Goal: Check status: Check status

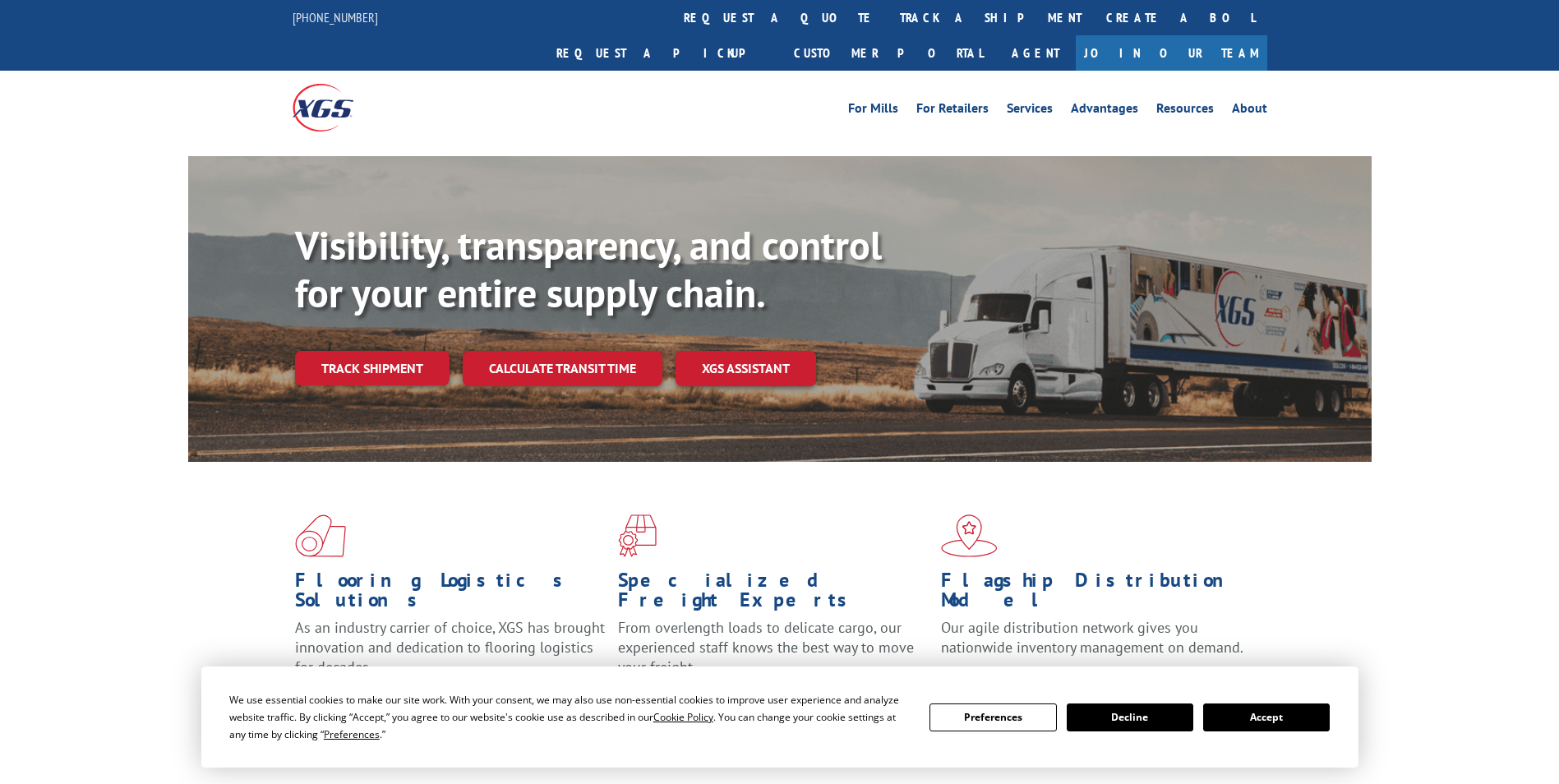
click at [888, 24] on link "track a shipment" at bounding box center [991, 17] width 207 height 35
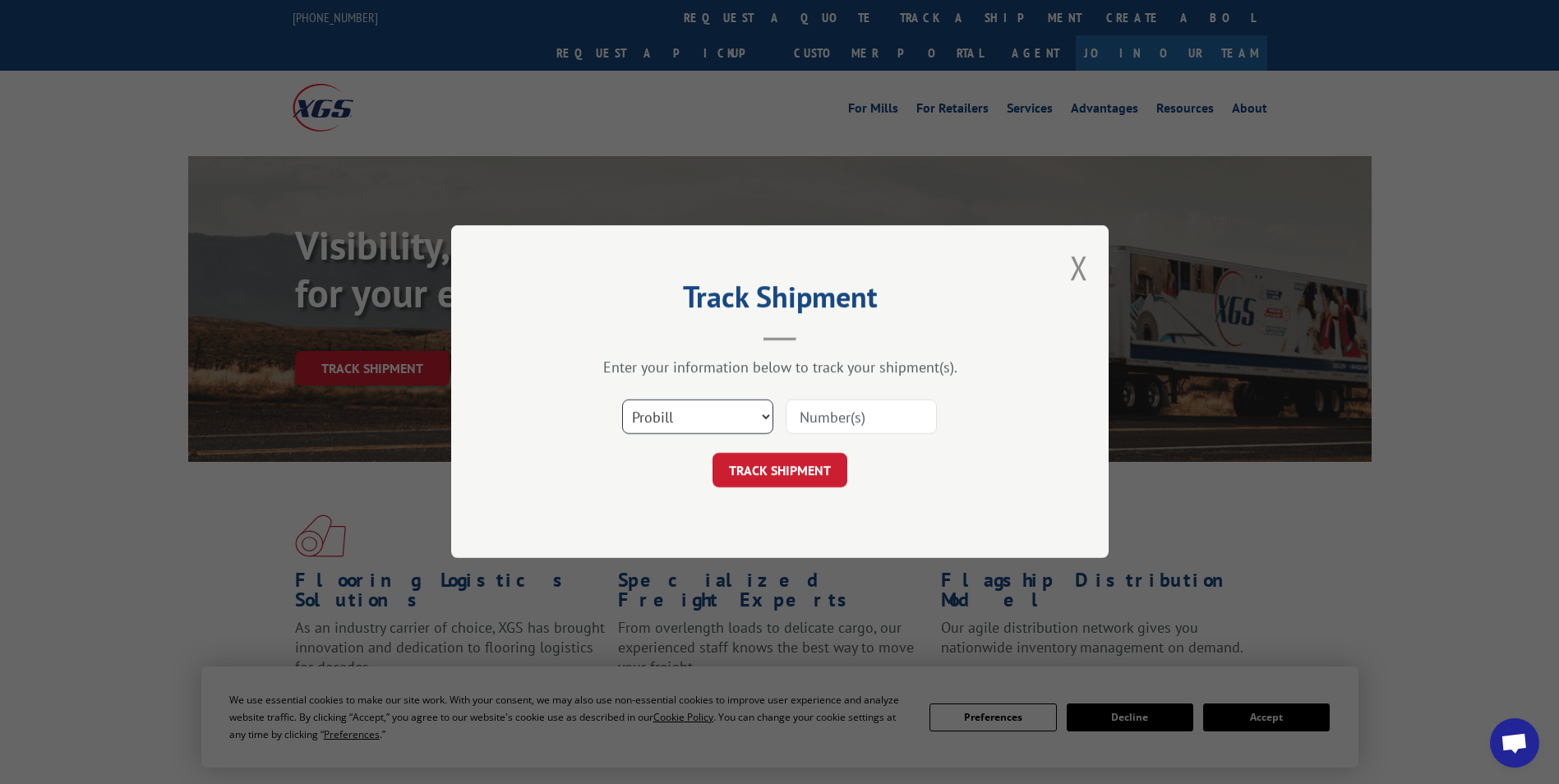
click at [715, 421] on select "Select category... Probill BOL PO" at bounding box center [697, 417] width 151 height 35
select select "po"
click at [622, 400] on select "Select category... Probill BOL PO" at bounding box center [697, 417] width 151 height 35
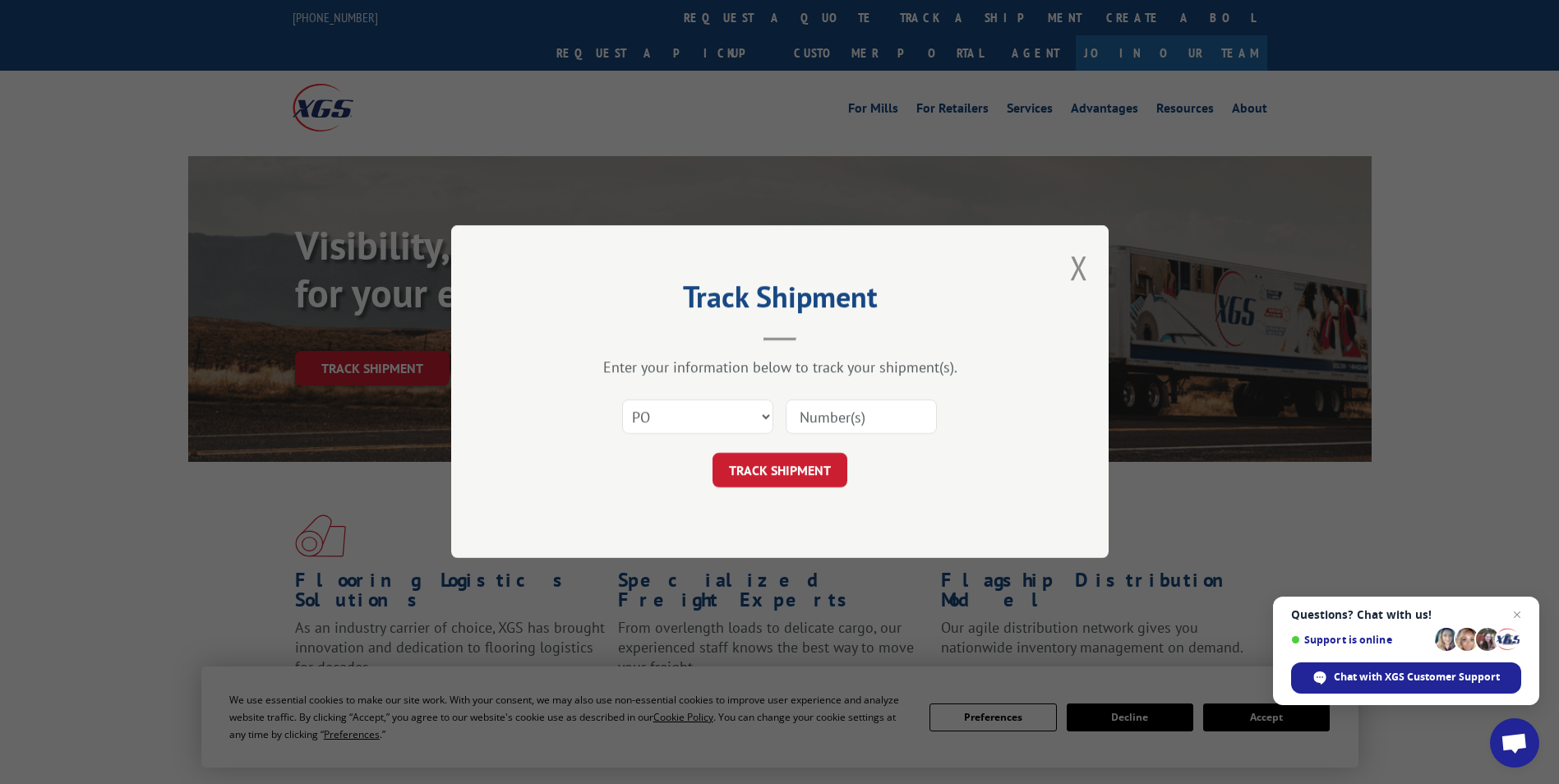
paste input "44504815"
type input "44504815"
click button "TRACK SHIPMENT" at bounding box center [780, 471] width 135 height 35
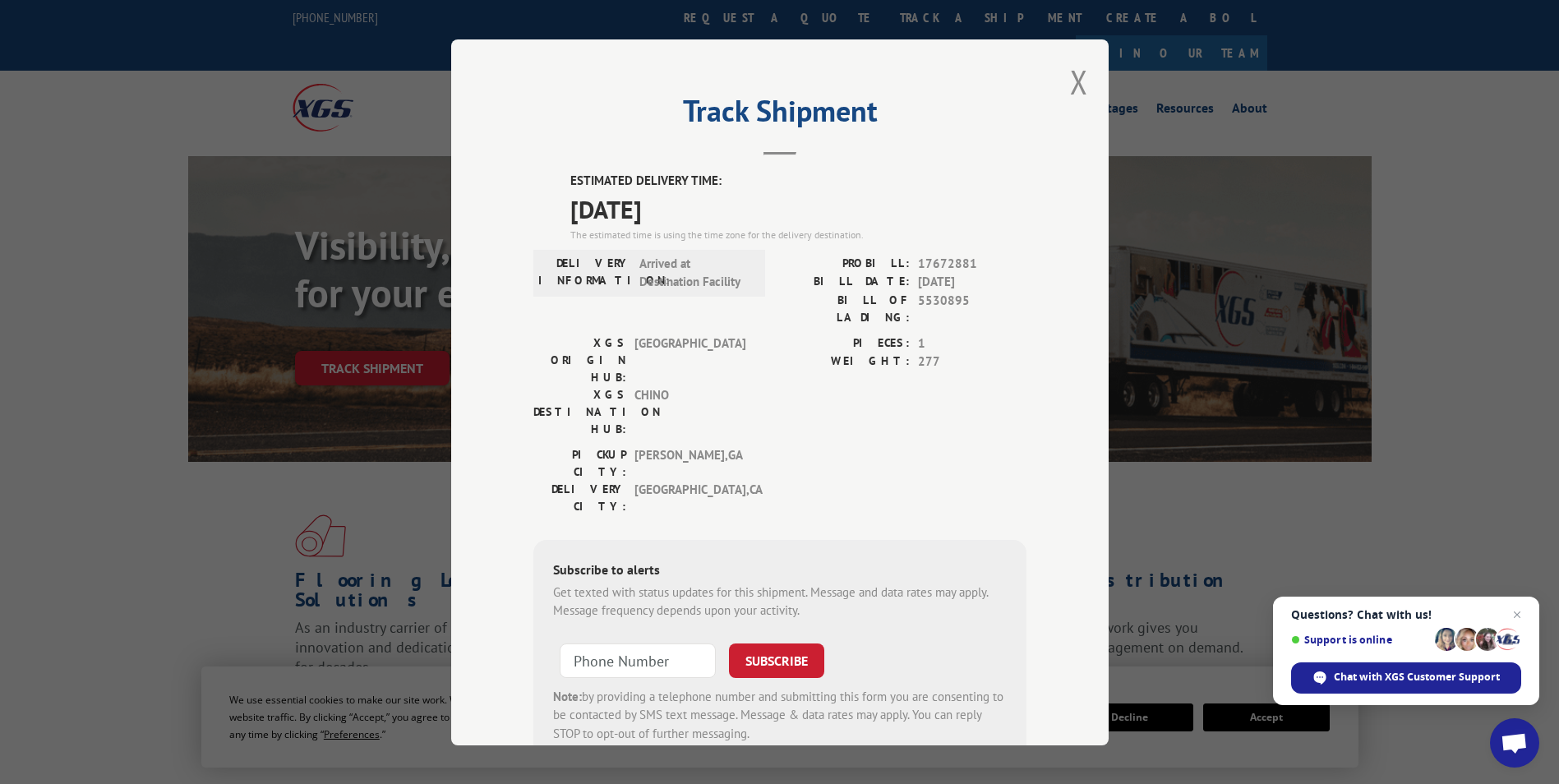
drag, startPoint x: 566, startPoint y: 175, endPoint x: 699, endPoint y: 214, distance: 138.6
click at [699, 214] on div "ESTIMATED DELIVERY TIME: [DATE] The estimated time is using the time zone for t…" at bounding box center [798, 207] width 456 height 71
drag, startPoint x: 699, startPoint y: 214, endPoint x: 677, endPoint y: 206, distance: 23.4
copy div "ESTIMATED DELIVERY TIME: [DATE]"
click at [1070, 82] on button "Close modal" at bounding box center [1079, 82] width 18 height 43
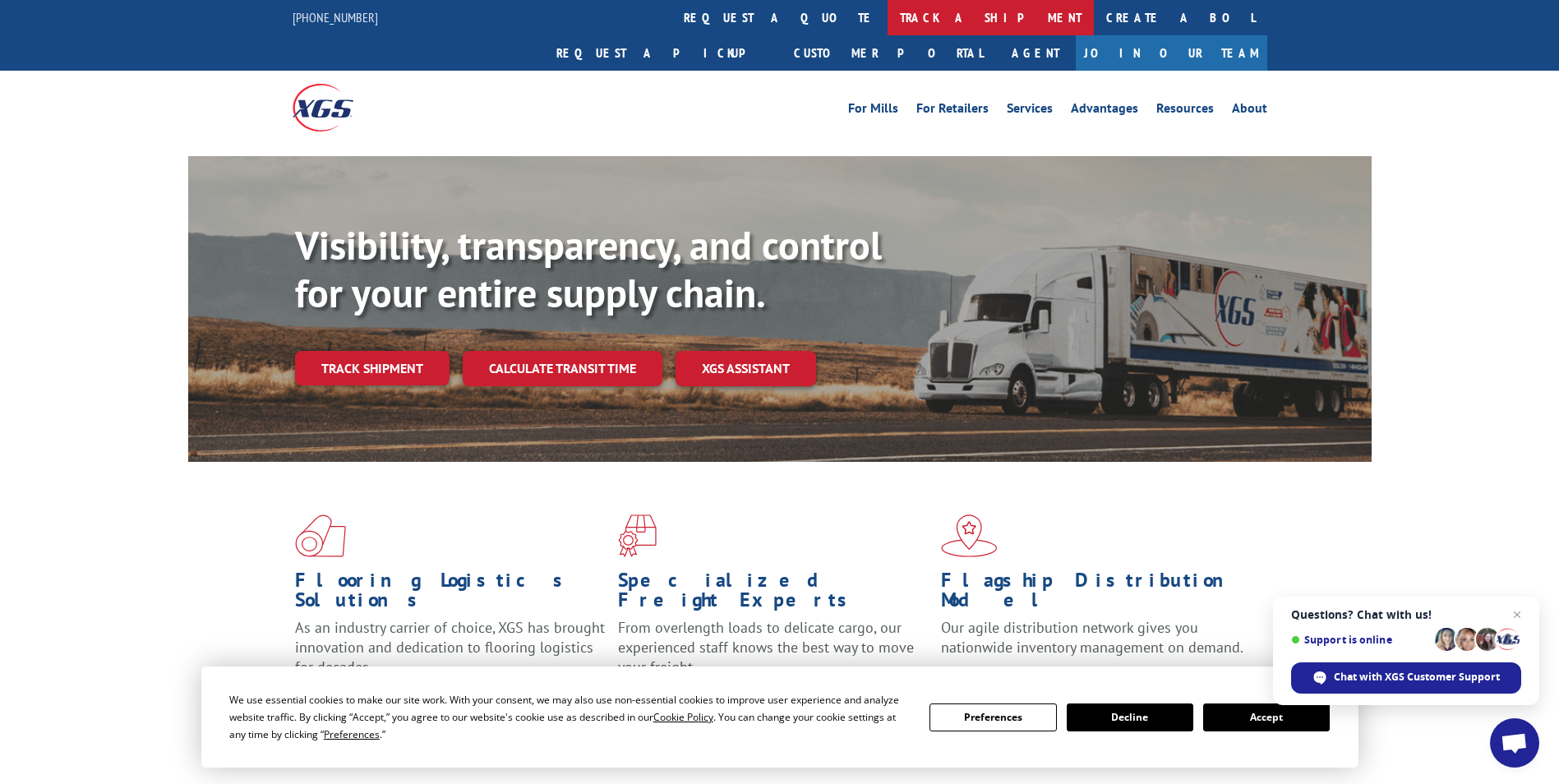
click at [888, 9] on link "track a shipment" at bounding box center [991, 17] width 207 height 35
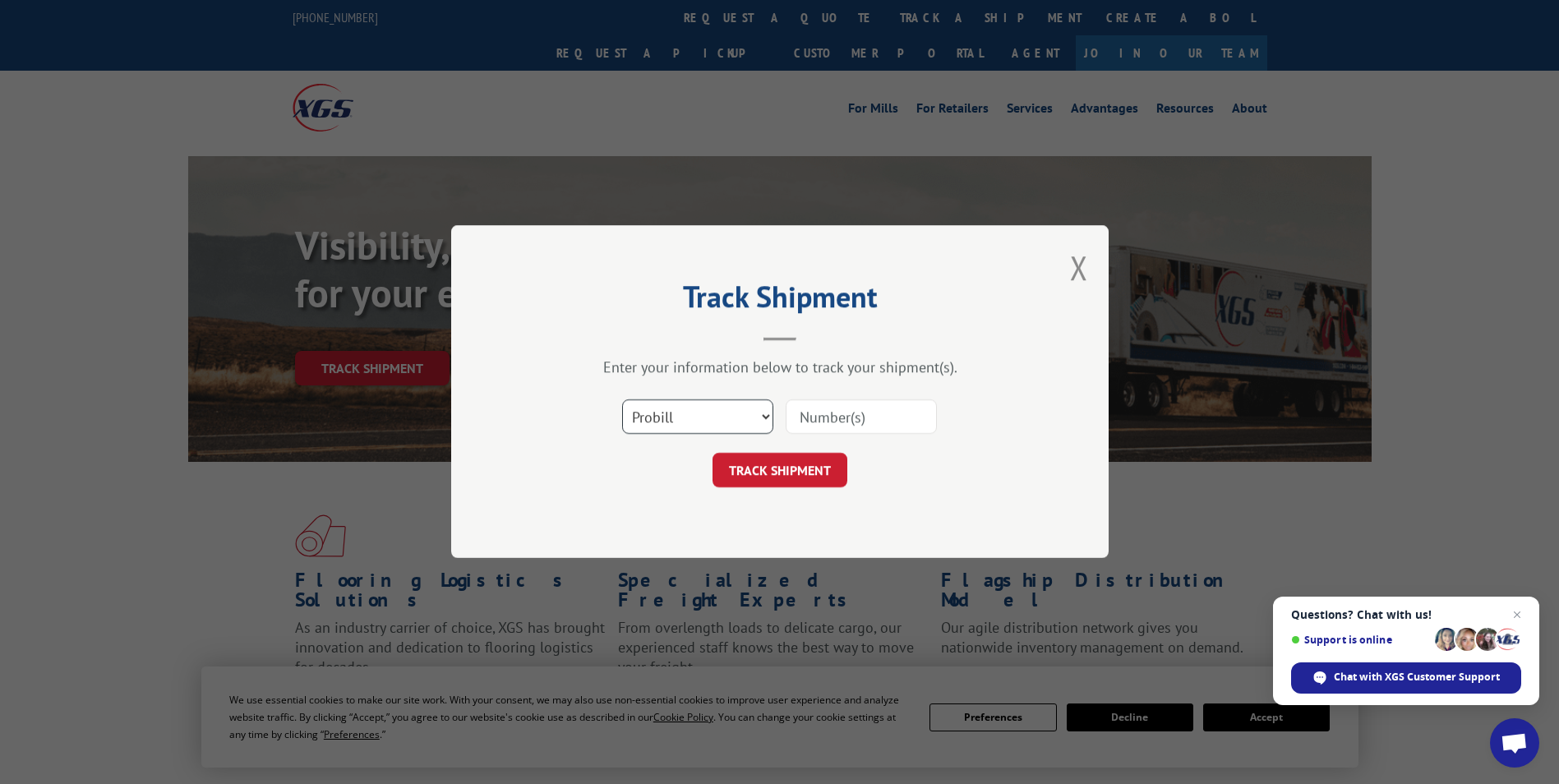
drag, startPoint x: 694, startPoint y: 425, endPoint x: 688, endPoint y: 436, distance: 12.5
click at [694, 425] on select "Select category... Probill BOL PO" at bounding box center [697, 417] width 151 height 35
select select "po"
click at [622, 400] on select "Select category... Probill BOL PO" at bounding box center [697, 417] width 151 height 35
paste input "44504806"
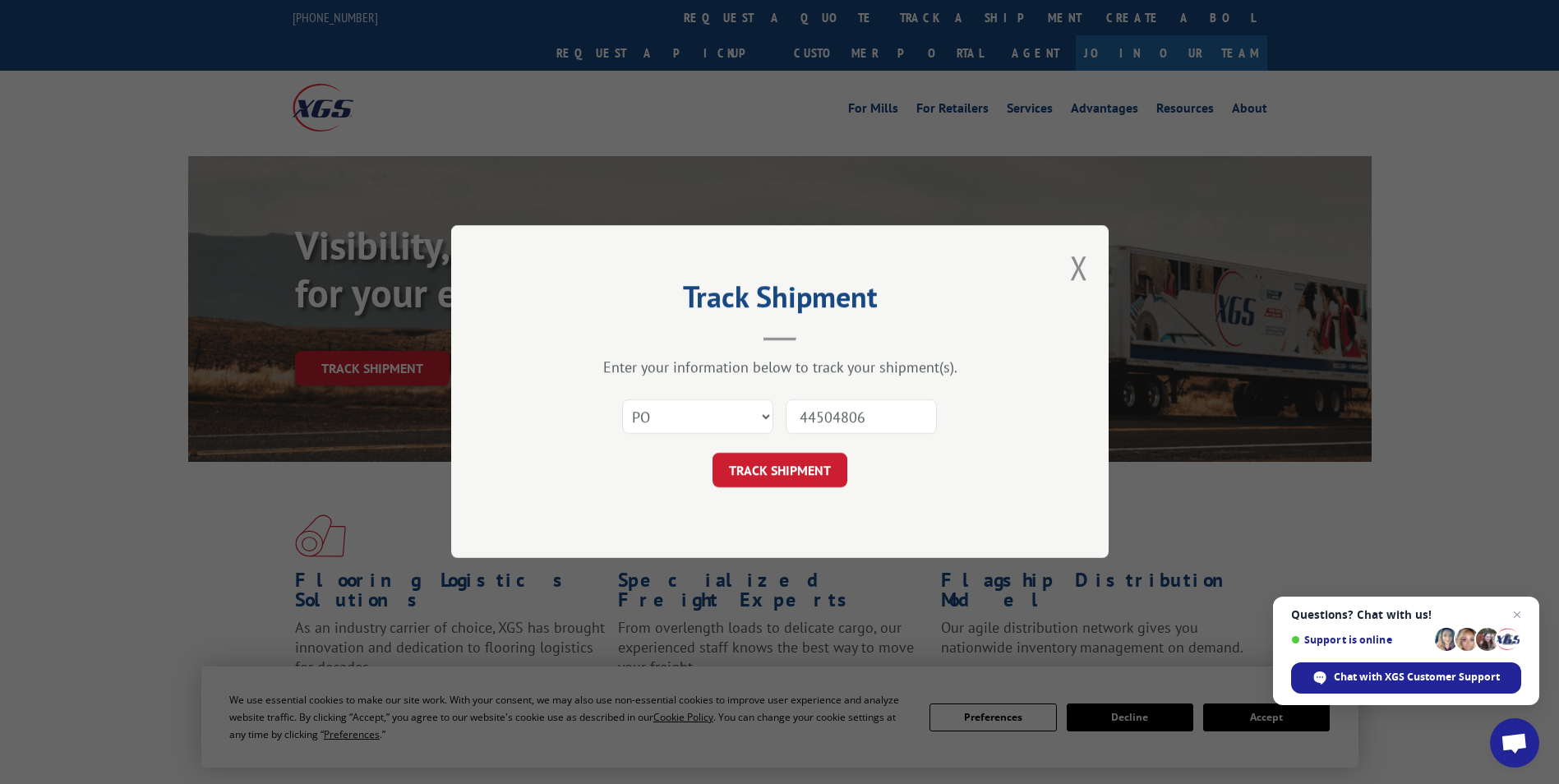
type input "44504806"
click at [769, 461] on button "TRACK SHIPMENT" at bounding box center [780, 471] width 135 height 35
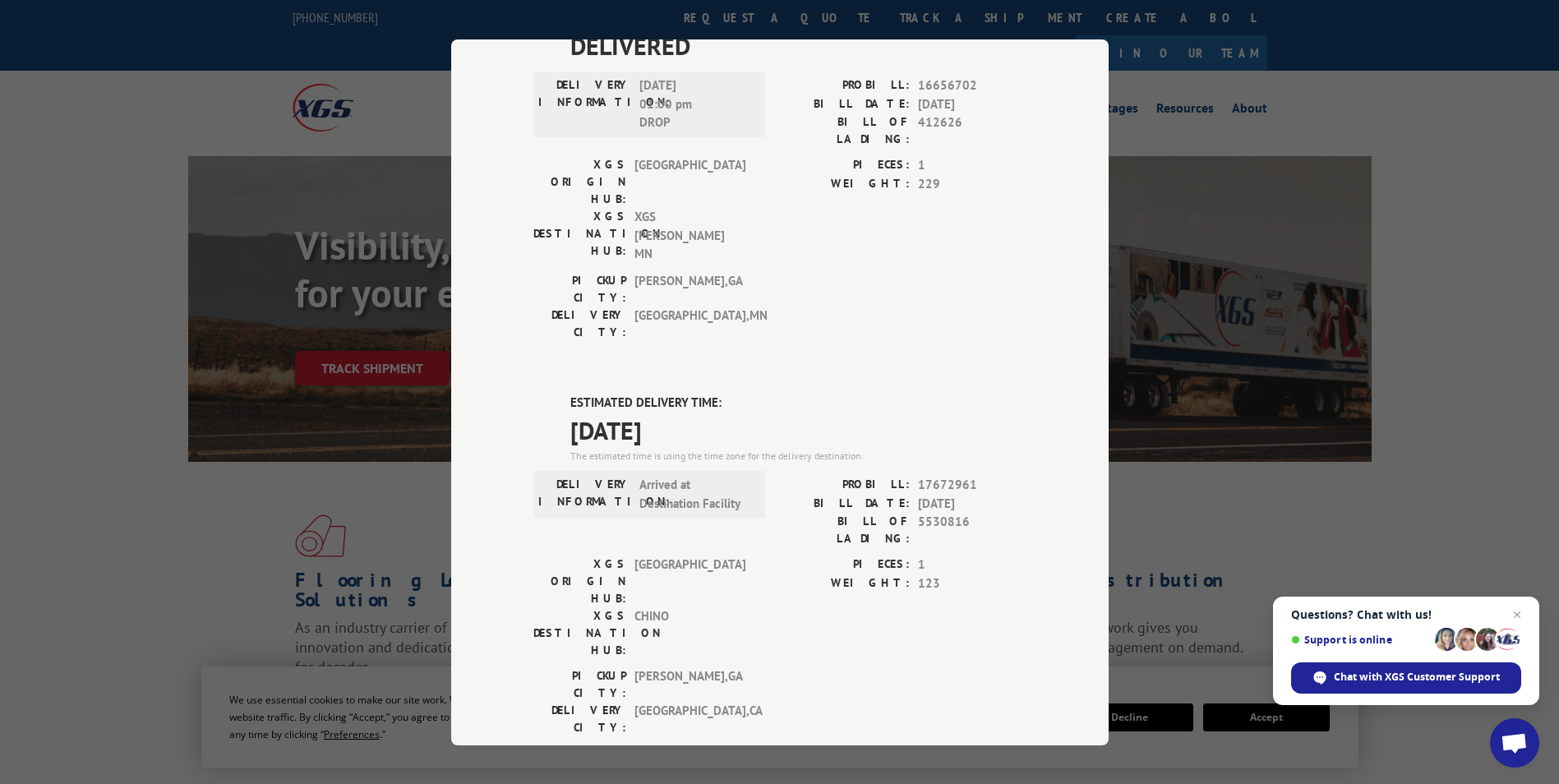
scroll to position [164, 0]
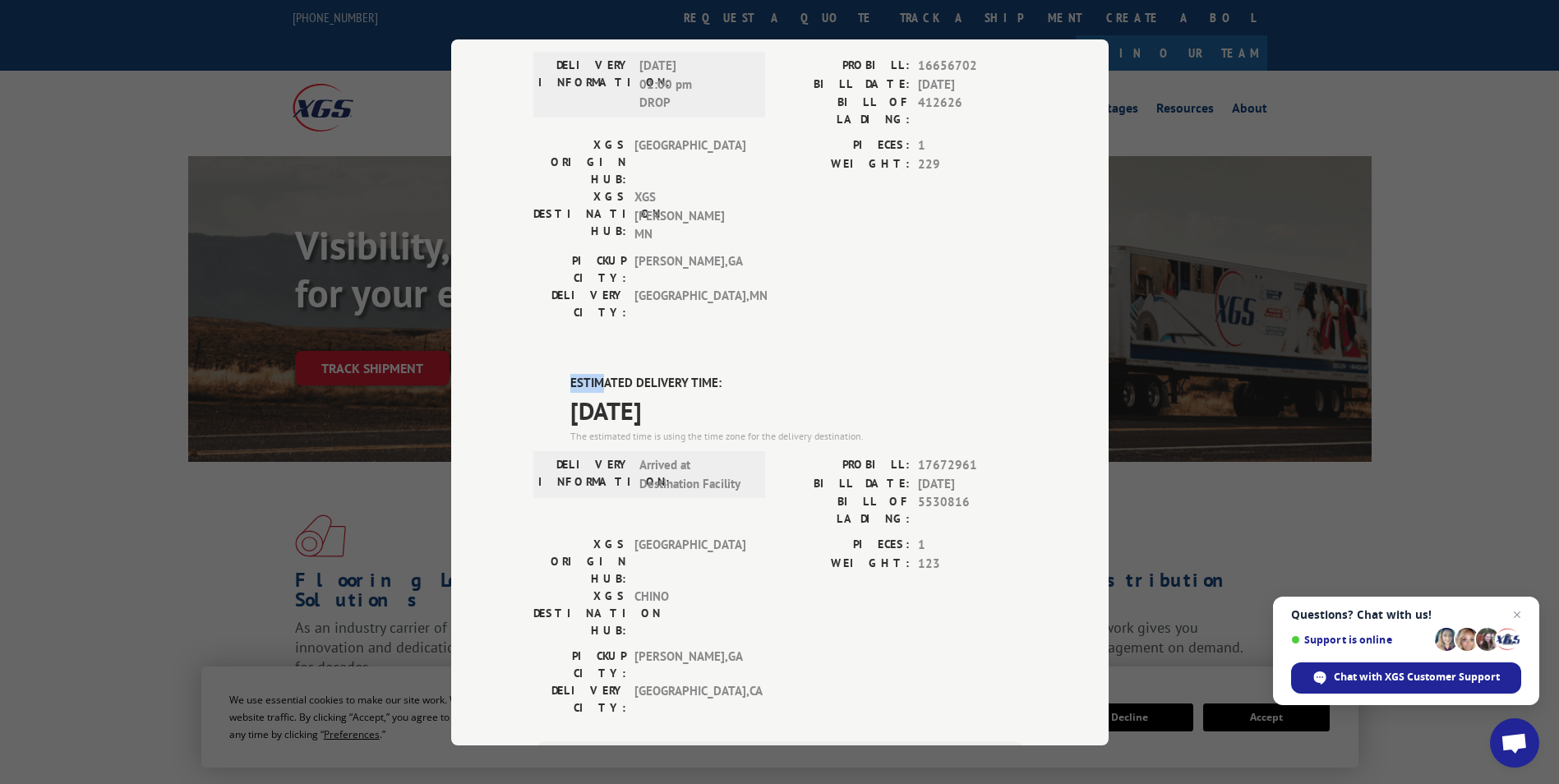
drag, startPoint x: 565, startPoint y: 279, endPoint x: 598, endPoint y: 292, distance: 35.5
click at [598, 373] on label "ESTIMATED DELIVERY TIME:" at bounding box center [798, 382] width 456 height 19
drag, startPoint x: 598, startPoint y: 292, endPoint x: 698, endPoint y: 302, distance: 100.5
click at [698, 373] on div "ESTIMATED DELIVERY TIME: [DATE] The estimated time is using the time zone for t…" at bounding box center [798, 408] width 456 height 71
drag, startPoint x: 551, startPoint y: 278, endPoint x: 717, endPoint y: 327, distance: 173.1
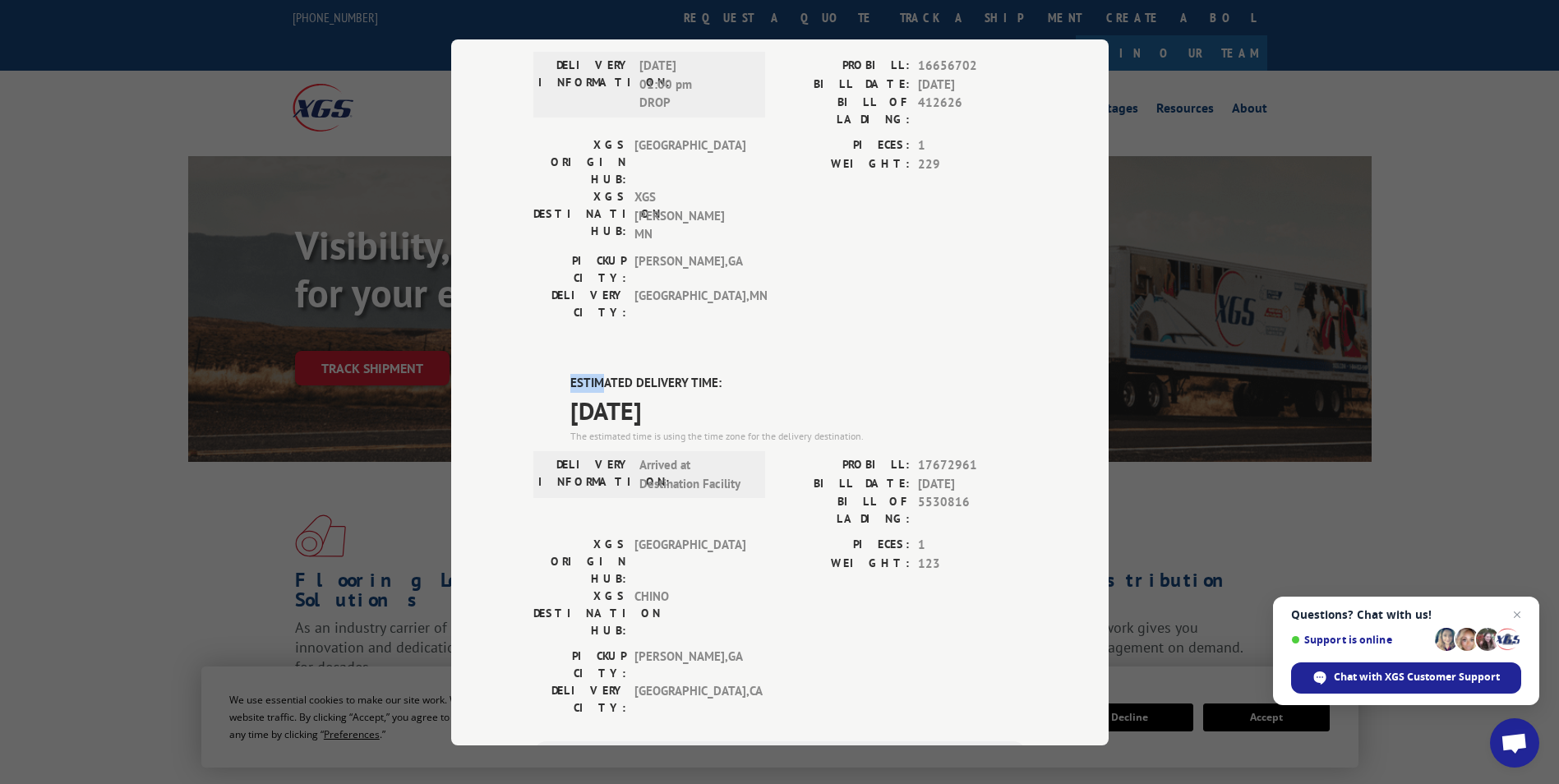
click at [717, 373] on div "ESTIMATED DELIVERY TIME: [DATE] The estimated time is using the time zone for t…" at bounding box center [780, 668] width 494 height 591
drag, startPoint x: 717, startPoint y: 327, endPoint x: 662, endPoint y: 303, distance: 60.0
copy div "ESTIMATED DELIVERY TIME: [DATE]"
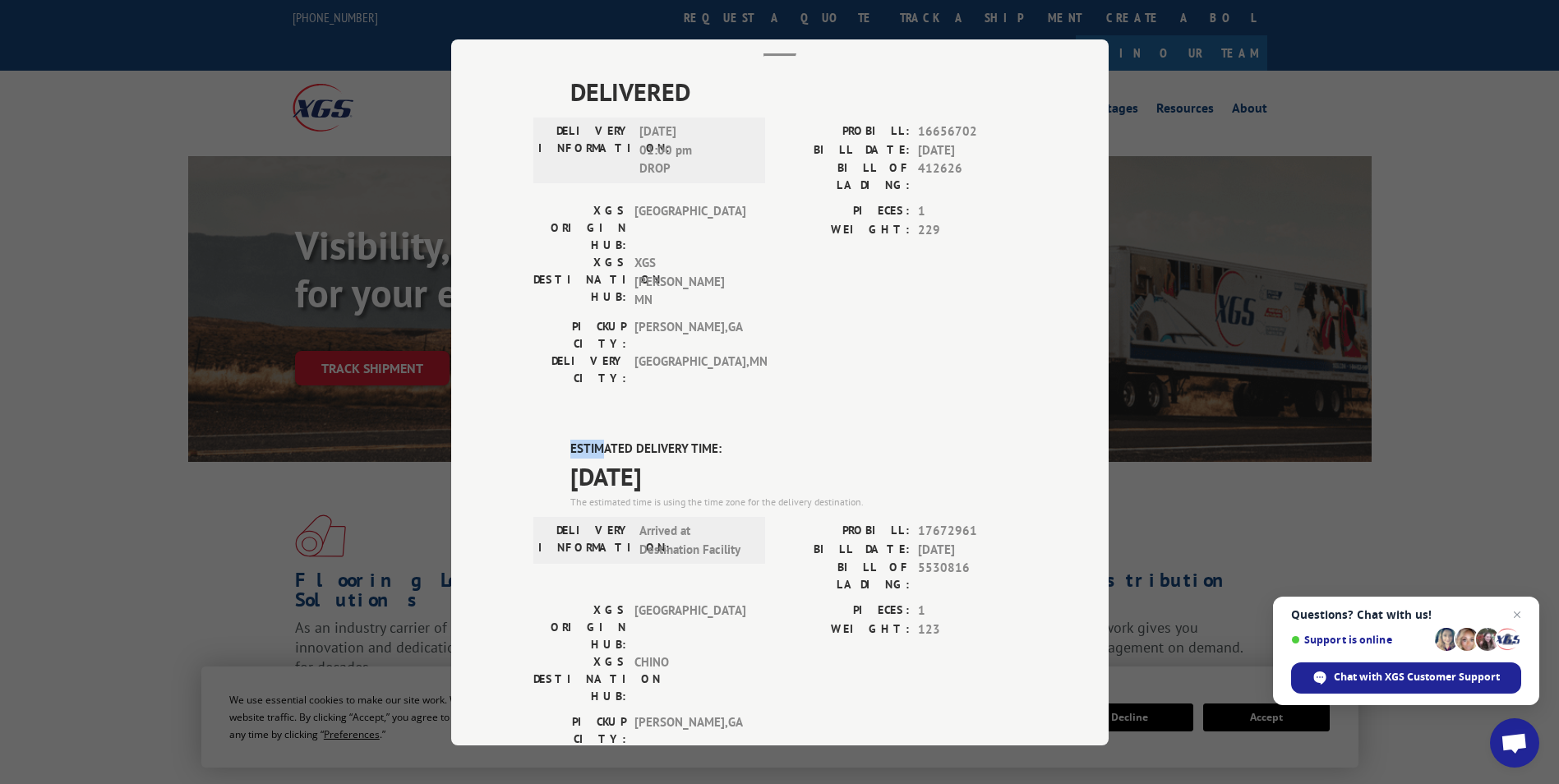
scroll to position [0, 0]
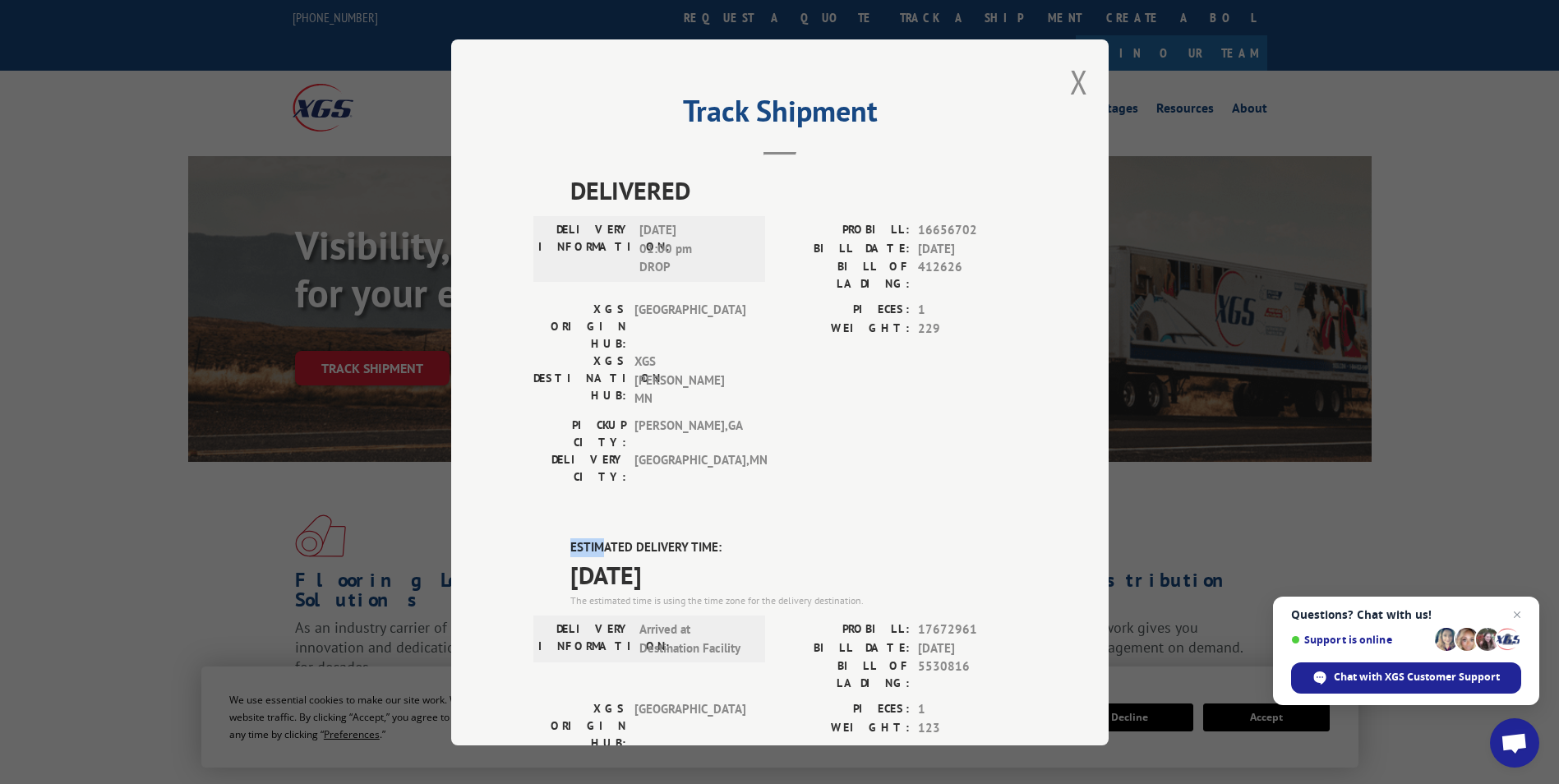
drag, startPoint x: 1076, startPoint y: 86, endPoint x: 860, endPoint y: 35, distance: 221.9
click at [1075, 85] on button "Close modal" at bounding box center [1079, 82] width 18 height 43
